Goal: Task Accomplishment & Management: Use online tool/utility

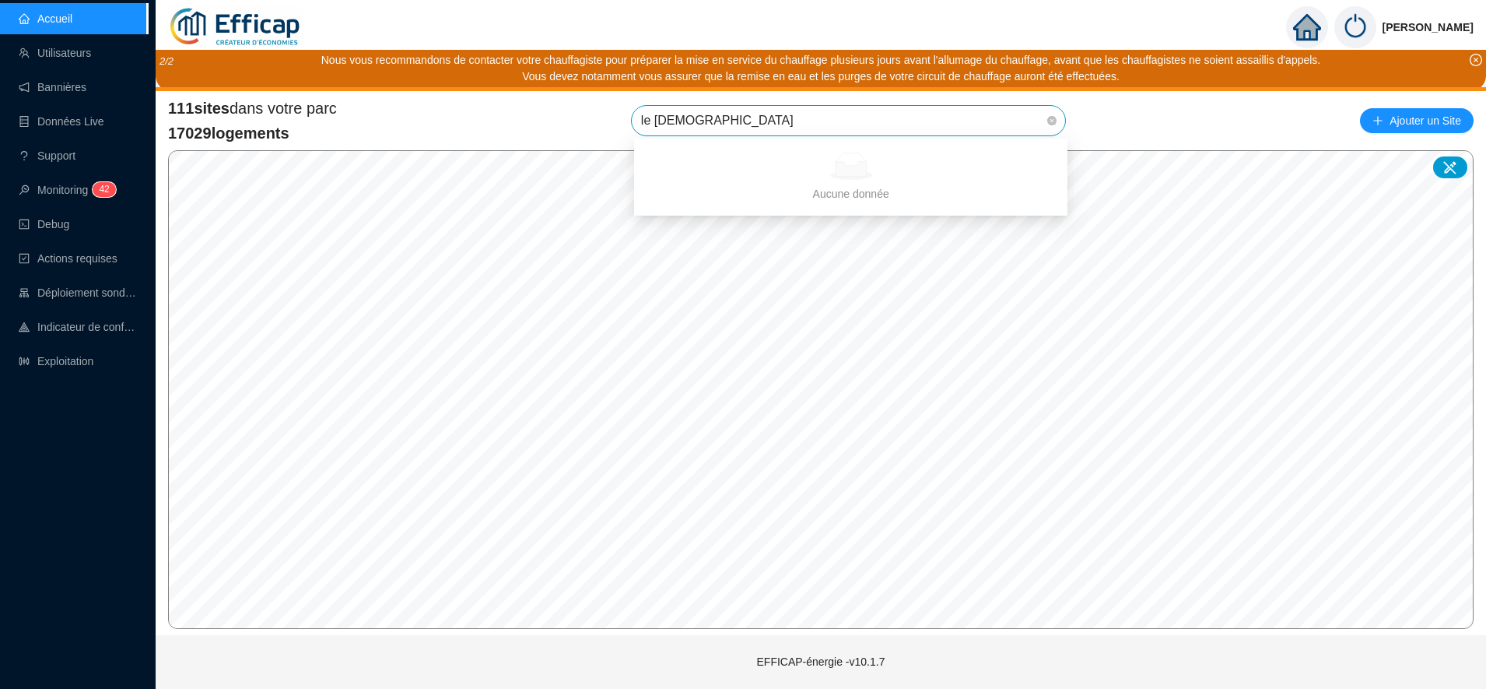
type input "le f"
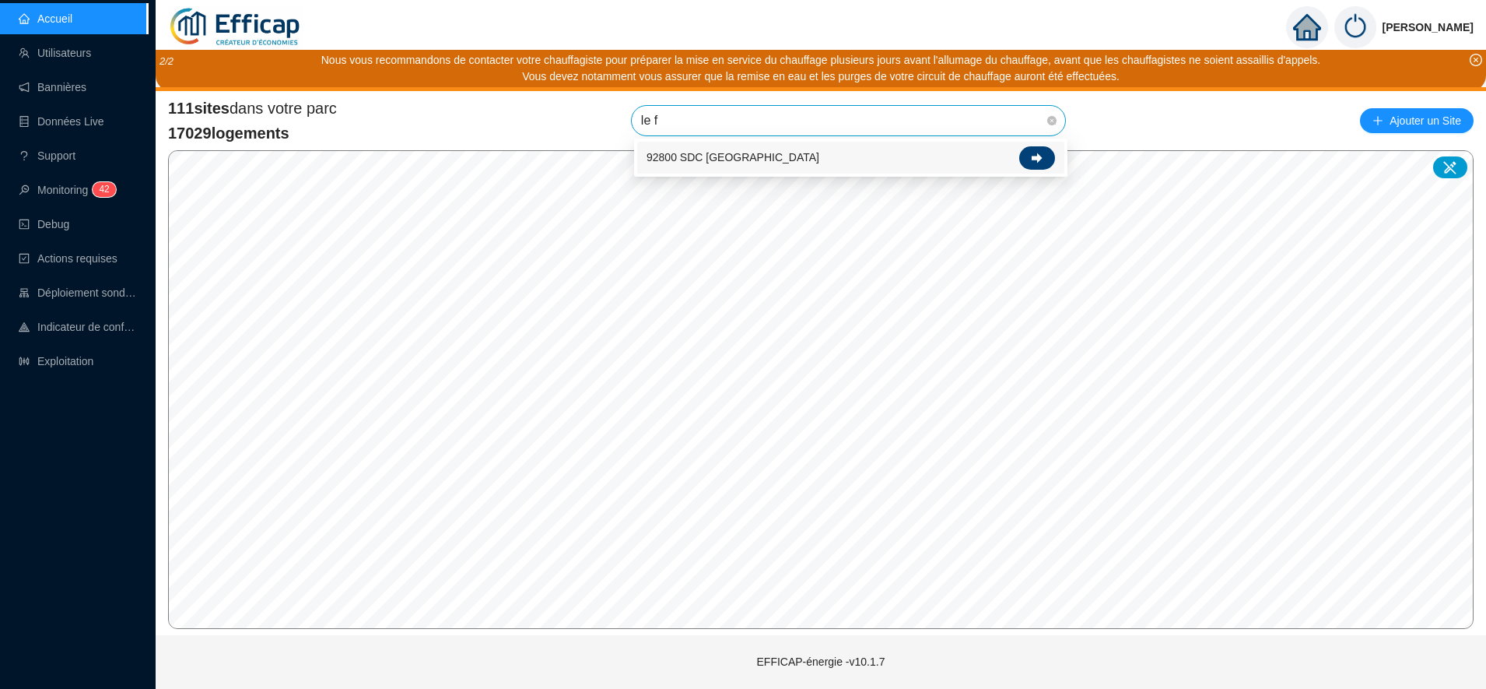
click at [1044, 156] on div at bounding box center [1037, 157] width 36 height 23
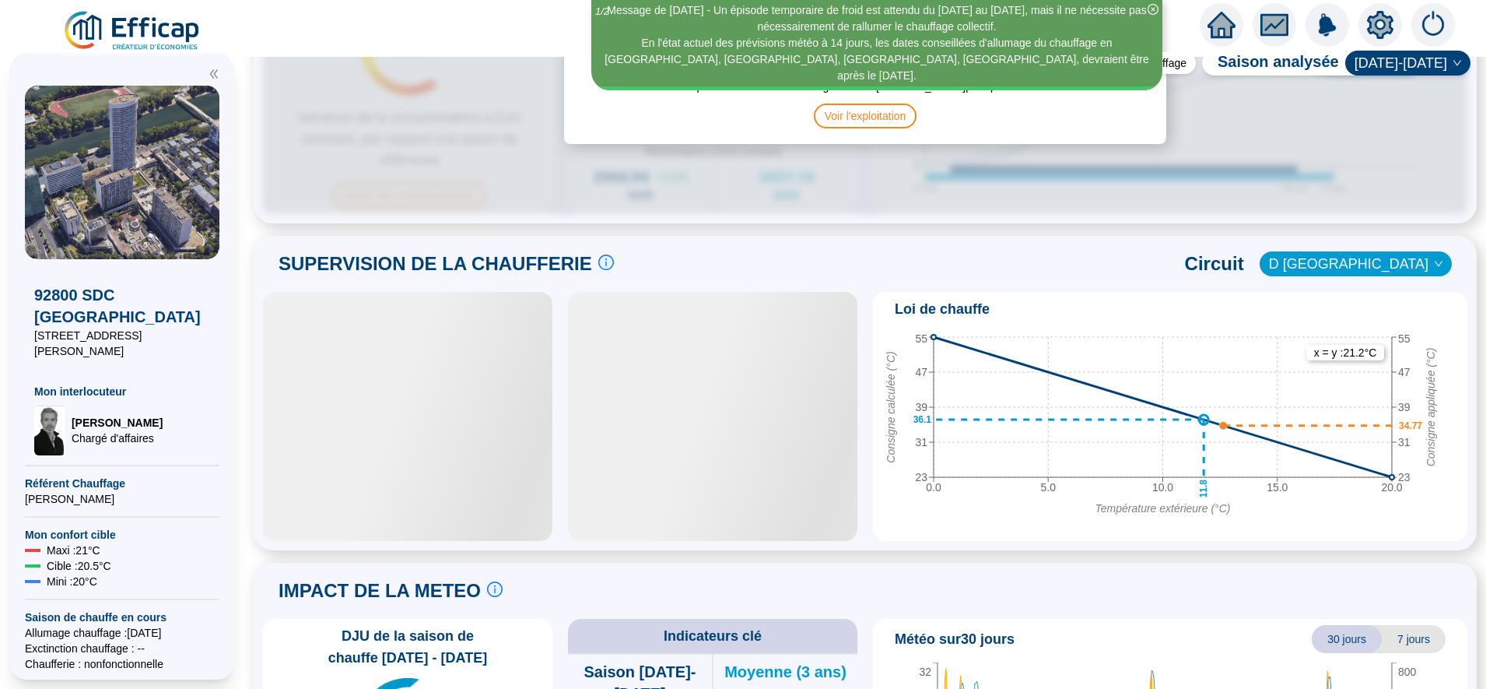
scroll to position [903, 0]
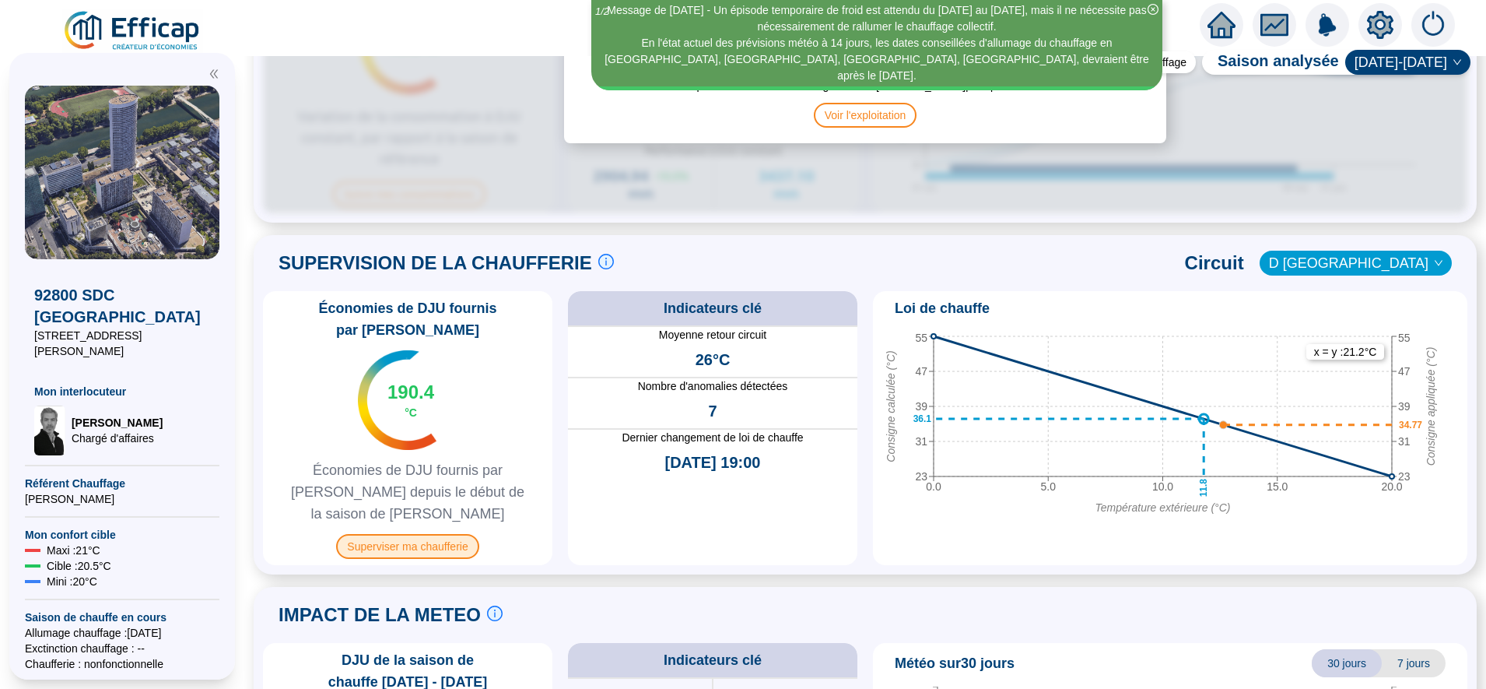
click at [444, 534] on span "Superviser ma chaufferie" at bounding box center [407, 546] width 142 height 25
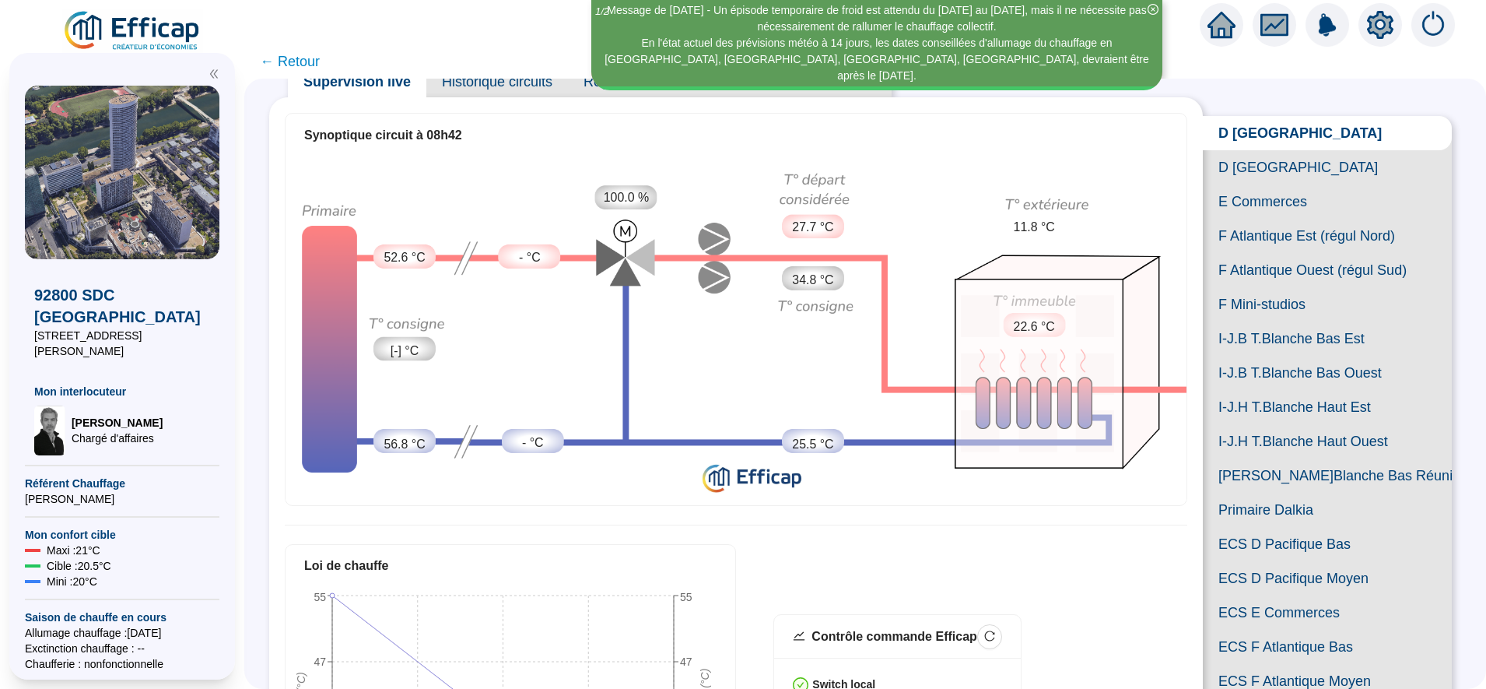
scroll to position [57, 0]
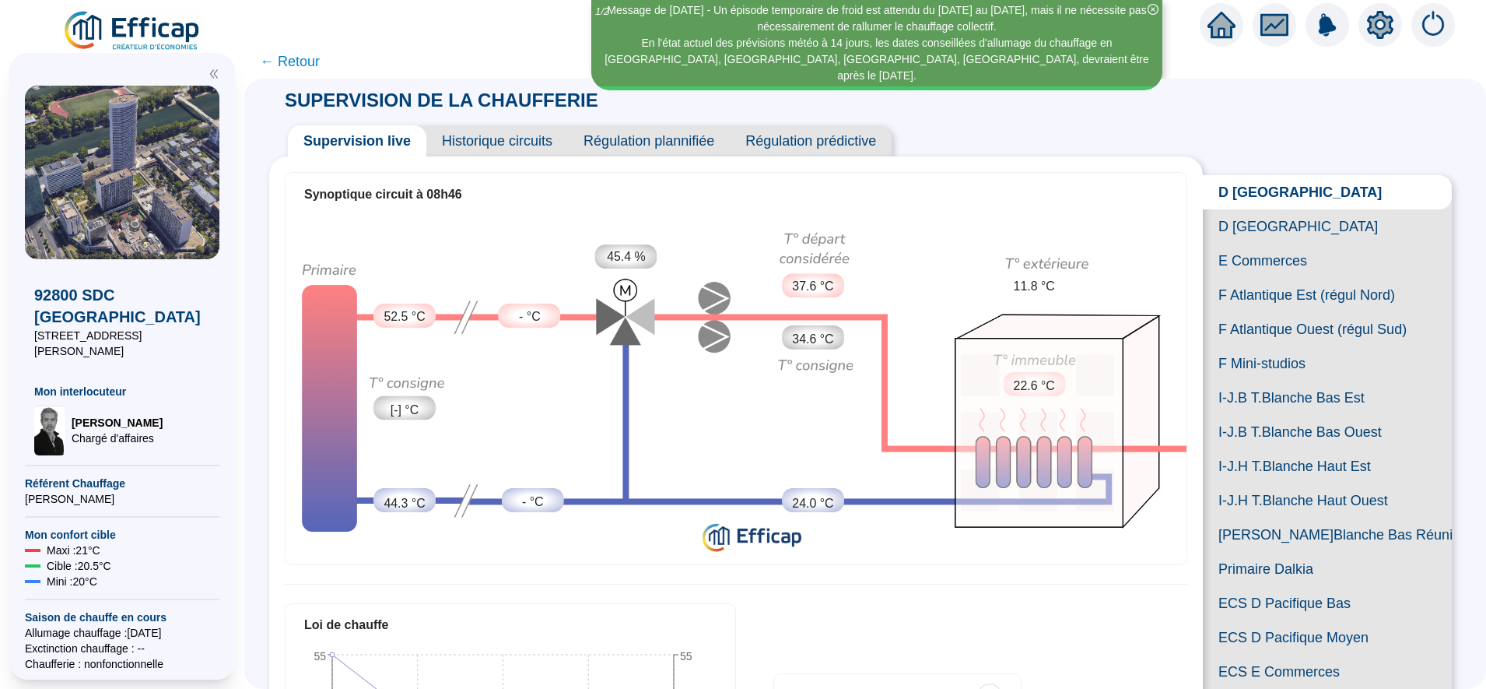
click at [646, 276] on img at bounding box center [736, 387] width 901 height 343
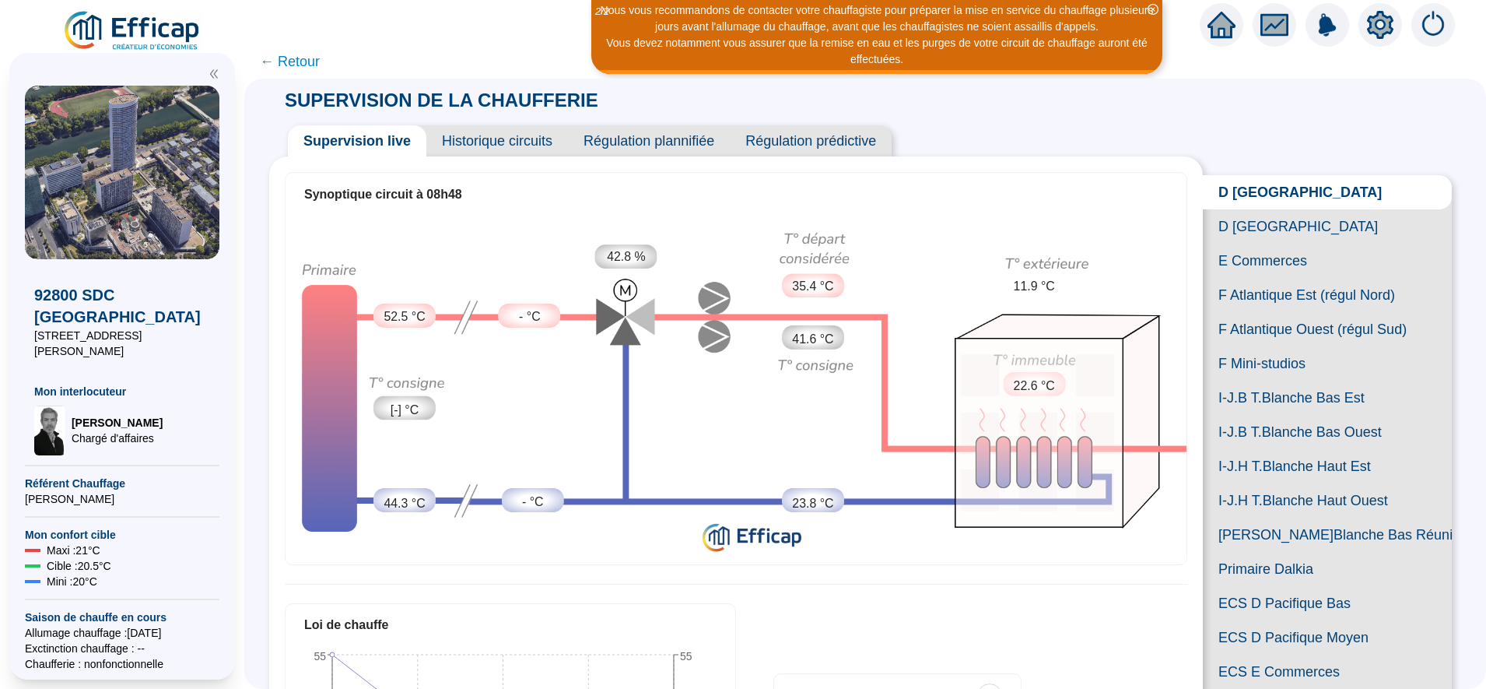
click at [1261, 196] on span "D [GEOGRAPHIC_DATA]" at bounding box center [1327, 192] width 249 height 34
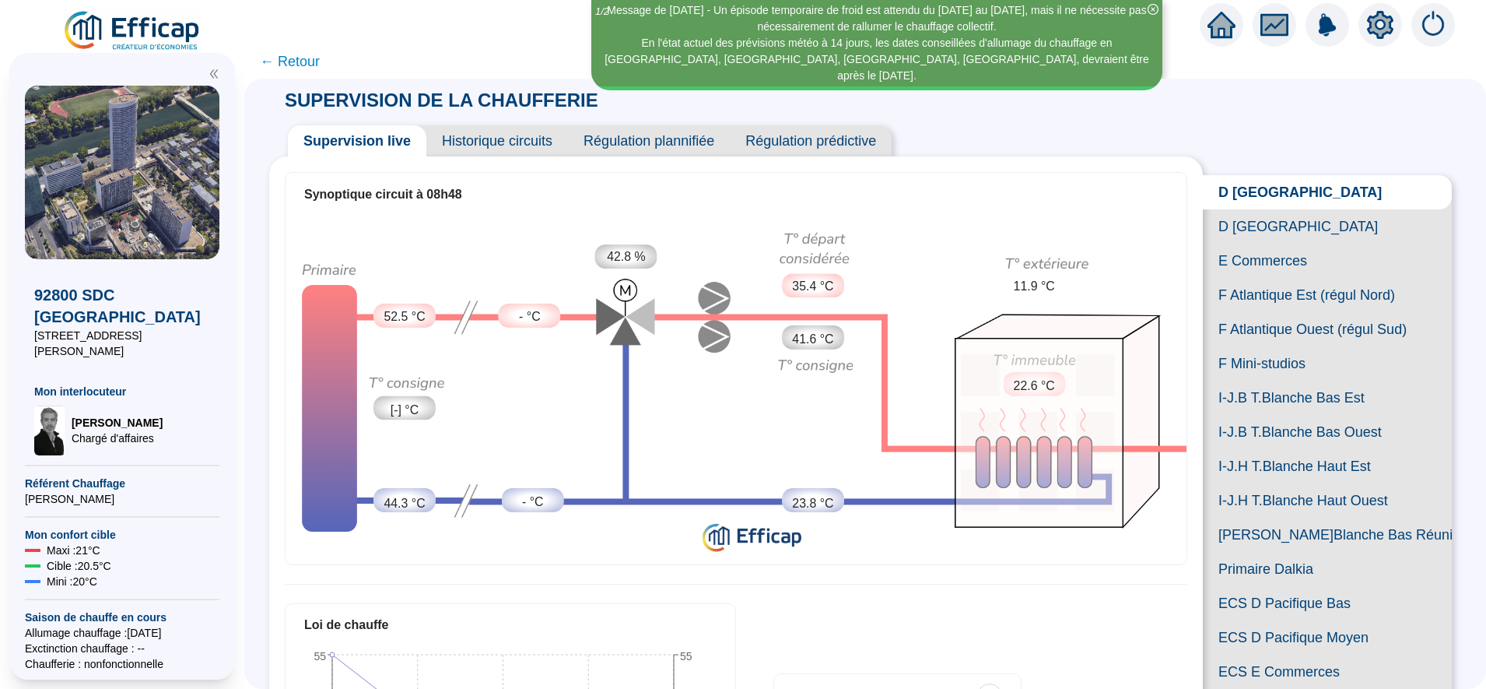
click at [1300, 188] on span "D [GEOGRAPHIC_DATA]" at bounding box center [1327, 192] width 249 height 34
